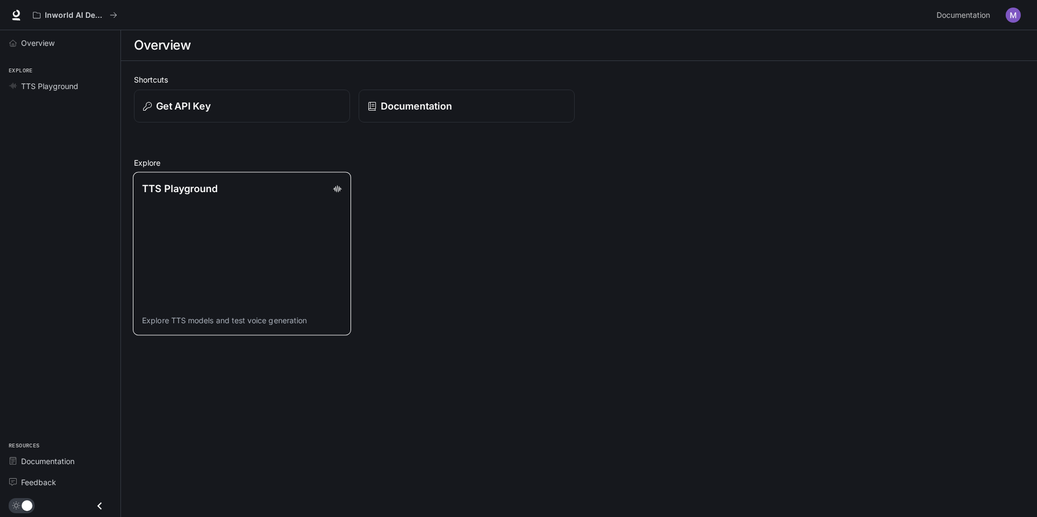
click at [219, 187] on div "TTS Playground" at bounding box center [242, 188] width 200 height 15
click at [144, 106] on icon "button" at bounding box center [146, 106] width 9 height 9
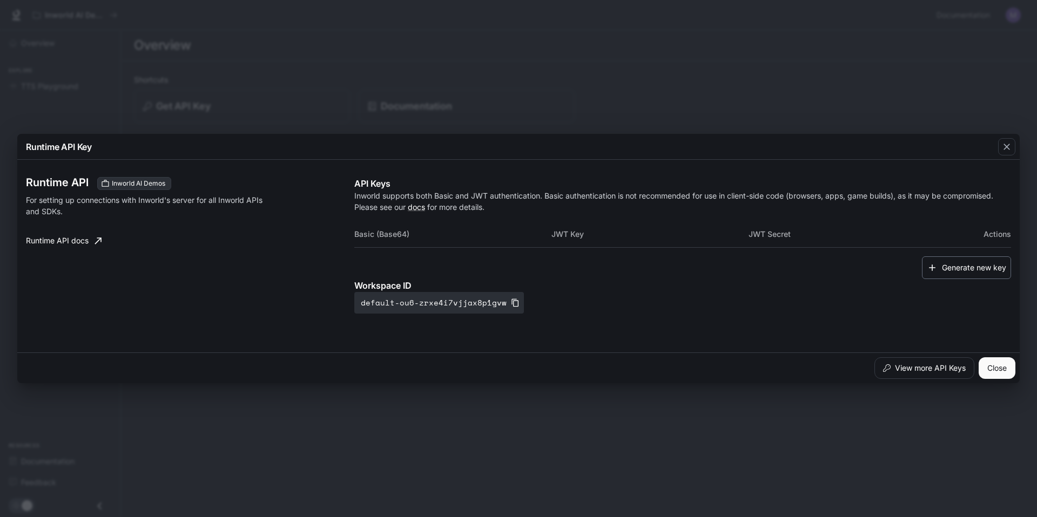
click at [935, 267] on icon "button" at bounding box center [932, 267] width 11 height 11
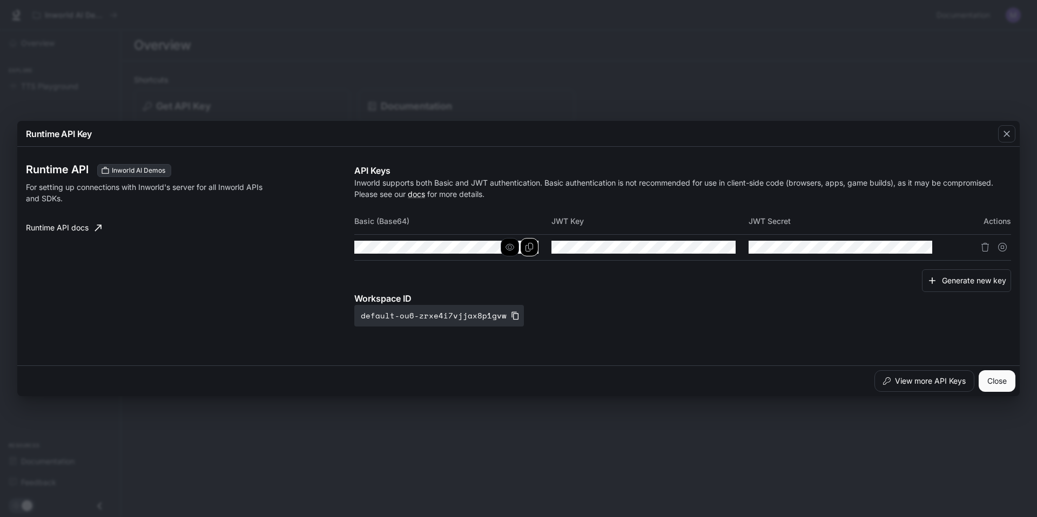
click at [529, 249] on icon "Copy Basic (Base64)" at bounding box center [529, 247] width 8 height 9
click at [514, 247] on icon "button" at bounding box center [509, 247] width 9 height 6
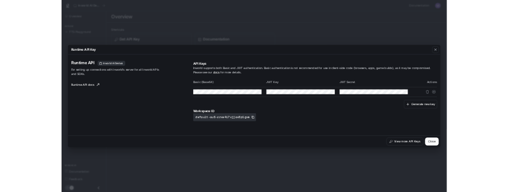
scroll to position [0, 514]
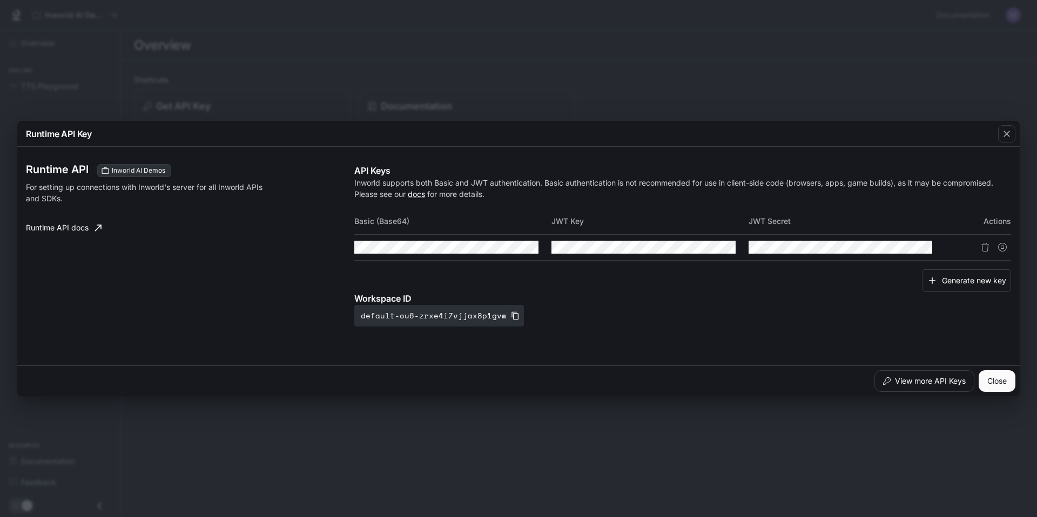
click at [595, 259] on tr at bounding box center [682, 247] width 657 height 26
click at [527, 209] on th "Basic (Base64)" at bounding box center [452, 221] width 197 height 26
click at [1010, 137] on icon "button" at bounding box center [1006, 134] width 11 height 11
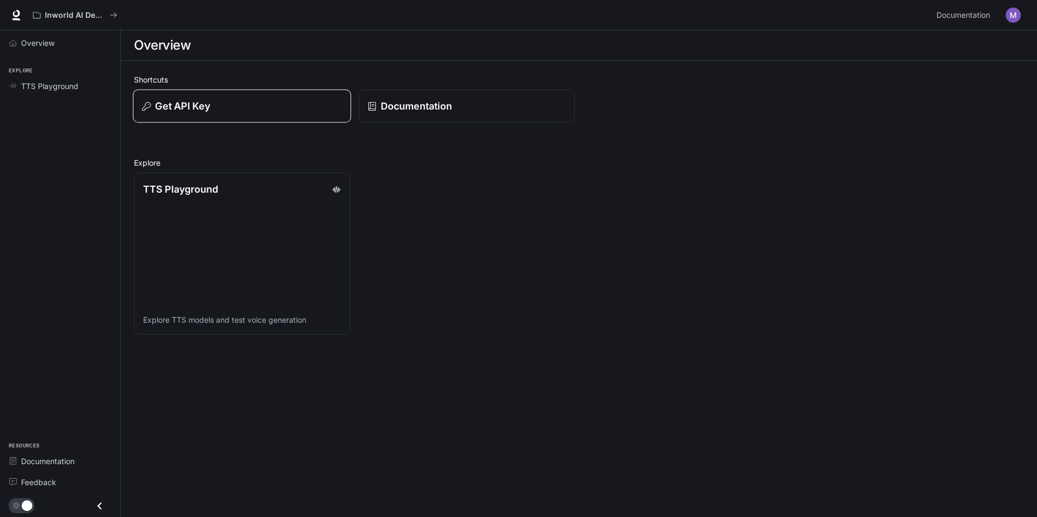
click at [222, 113] on button "Get API Key" at bounding box center [242, 106] width 218 height 33
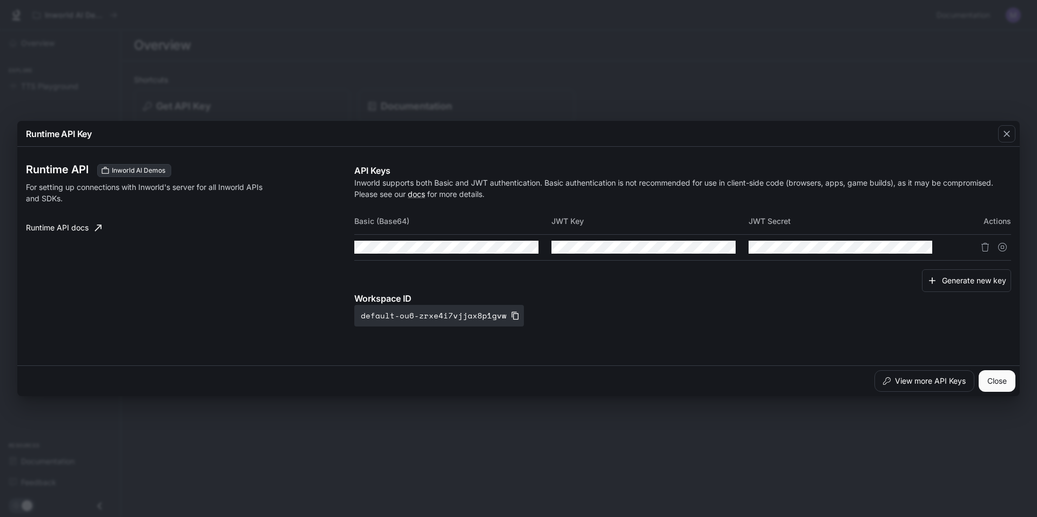
click at [523, 81] on div "Runtime API Key Runtime API Inworld AI Demos For setting up connections with In…" at bounding box center [518, 258] width 1037 height 517
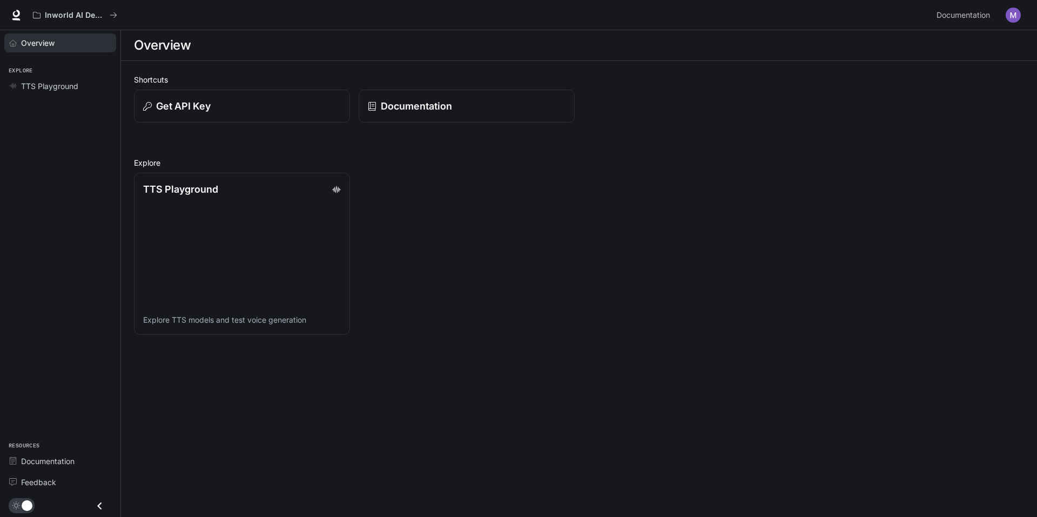
click at [21, 42] on span "Overview" at bounding box center [15, 43] width 12 height 8
